Goal: Task Accomplishment & Management: Manage account settings

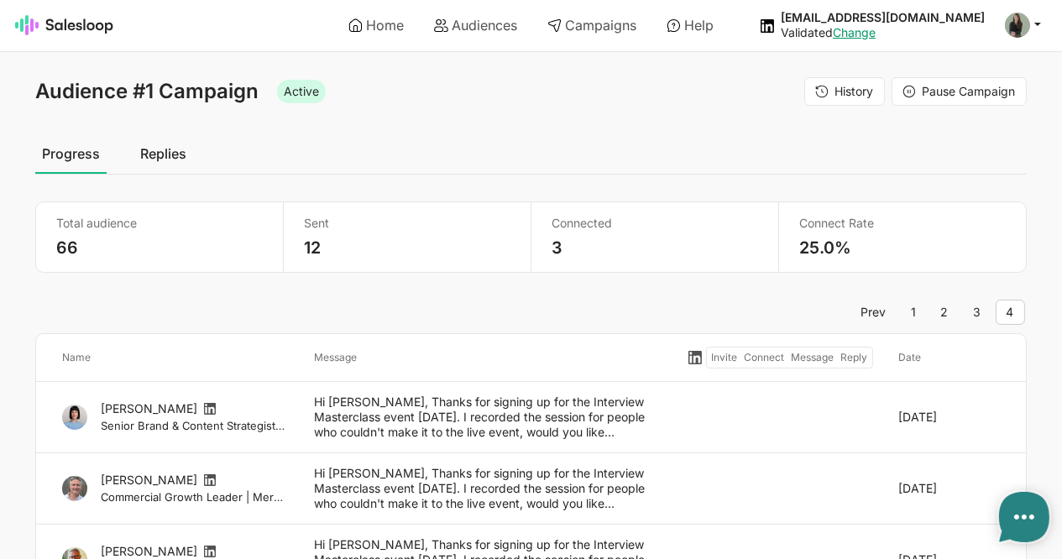
type textarea "x"
click at [917, 310] on link "1" at bounding box center [913, 312] width 27 height 25
type textarea "x"
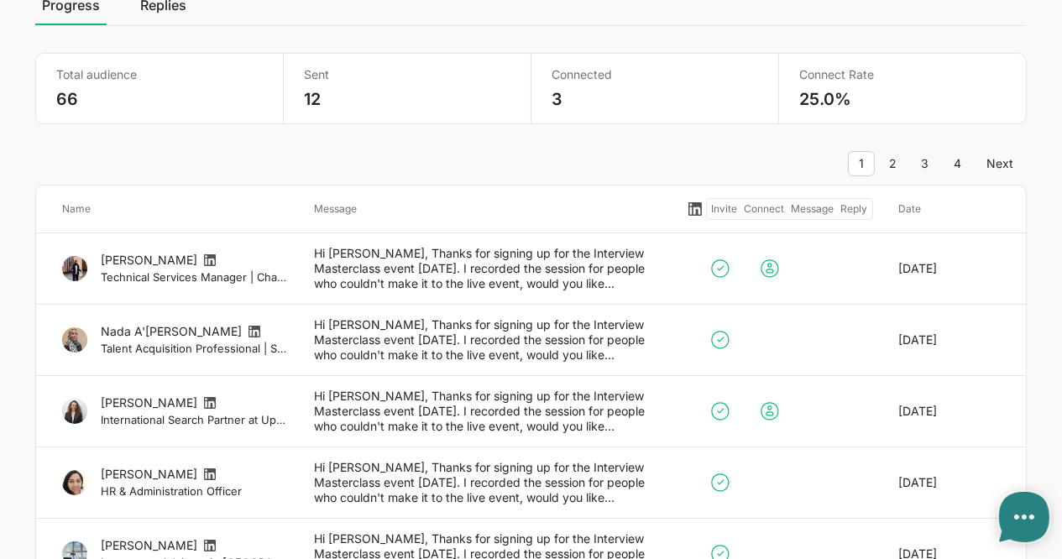
scroll to position [148, 0]
click at [886, 161] on link "2" at bounding box center [892, 164] width 29 height 25
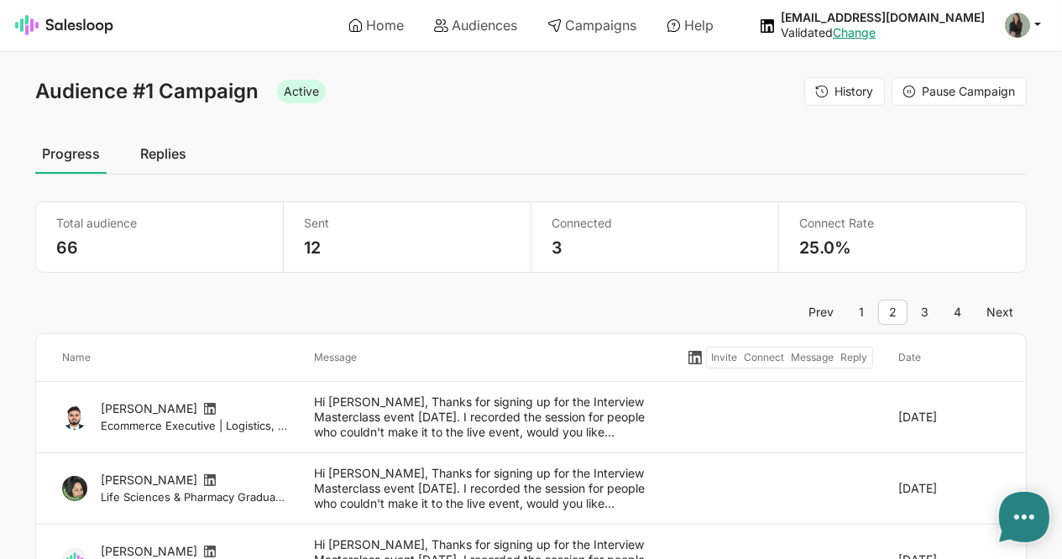
type textarea "x"
click at [968, 91] on span "Pause Campaign" at bounding box center [968, 91] width 93 height 14
type textarea "x"
click at [165, 142] on link "Replies" at bounding box center [163, 154] width 60 height 42
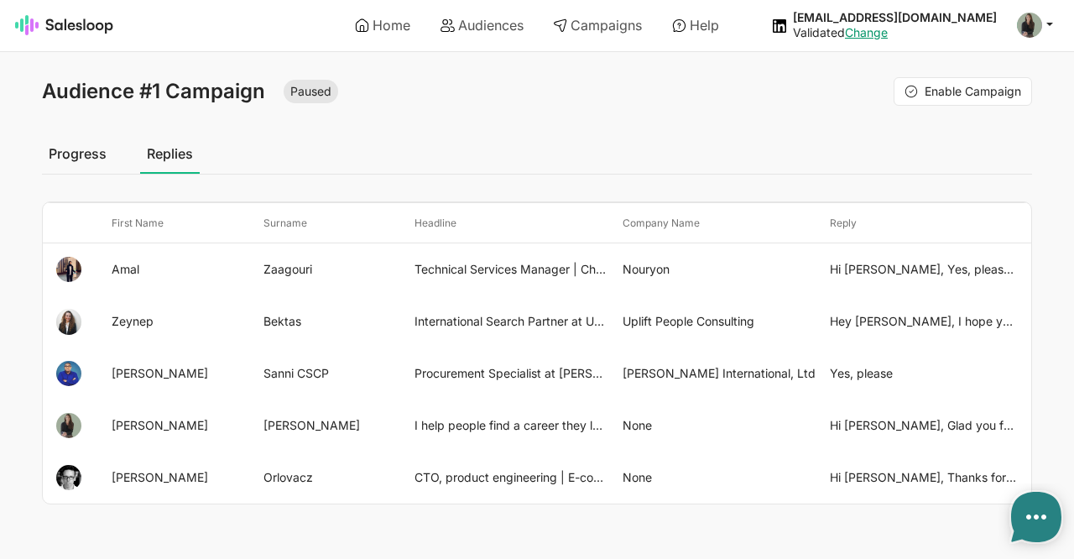
type textarea "x"
